Goal: Register for event/course

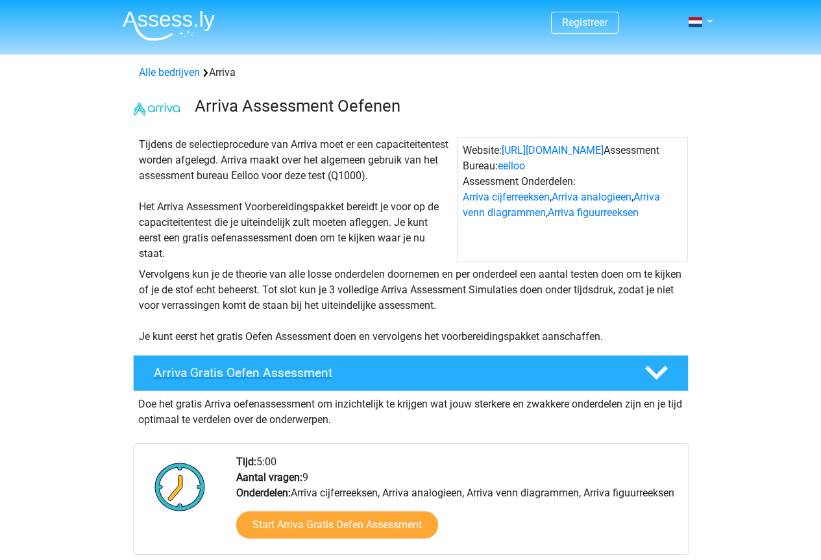
click at [278, 377] on h4 "Arriva Gratis Oefen Assessment" at bounding box center [389, 372] width 470 height 15
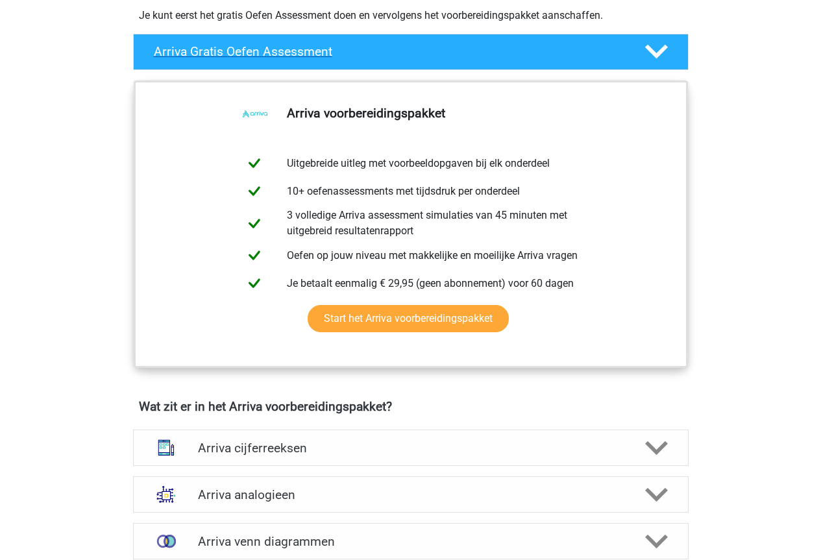
scroll to position [324, 0]
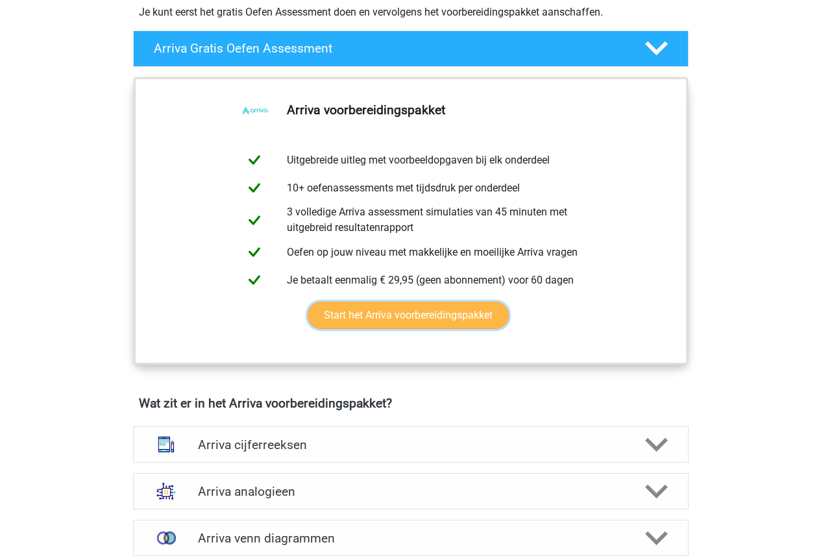
click at [340, 322] on link "Start het Arriva voorbereidingspakket" at bounding box center [407, 315] width 201 height 27
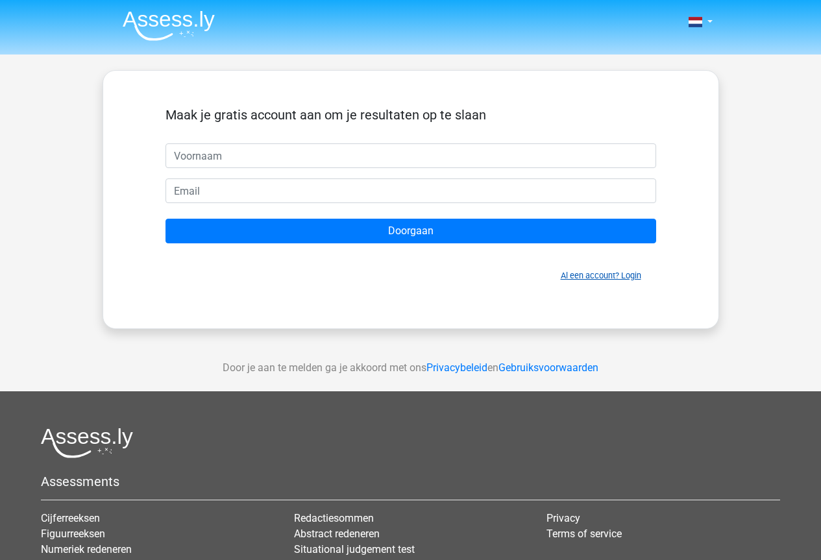
click at [578, 272] on link "Al een account? Login" at bounding box center [600, 275] width 80 height 10
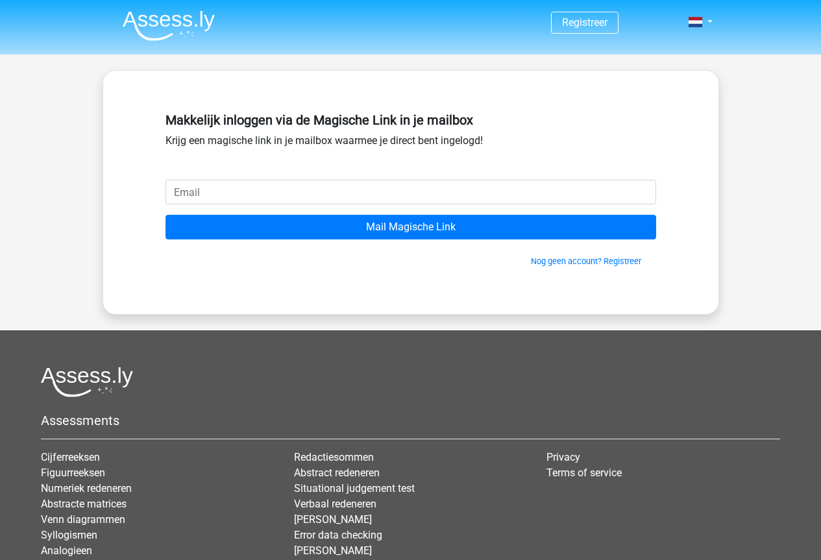
click at [376, 180] on input "email" at bounding box center [410, 192] width 490 height 25
type input "ronaldwintjens@kpnmail.nl"
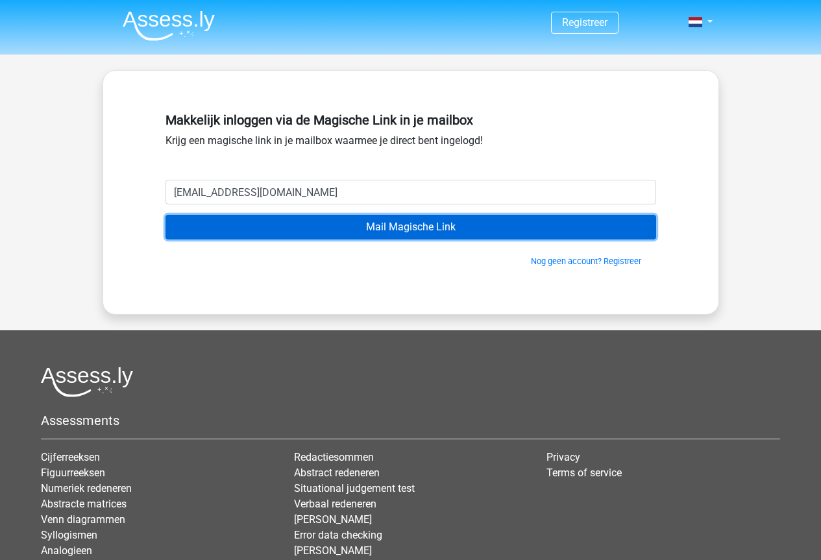
click at [350, 225] on input "Mail Magische Link" at bounding box center [410, 227] width 490 height 25
